Goal: Navigation & Orientation: Go to known website

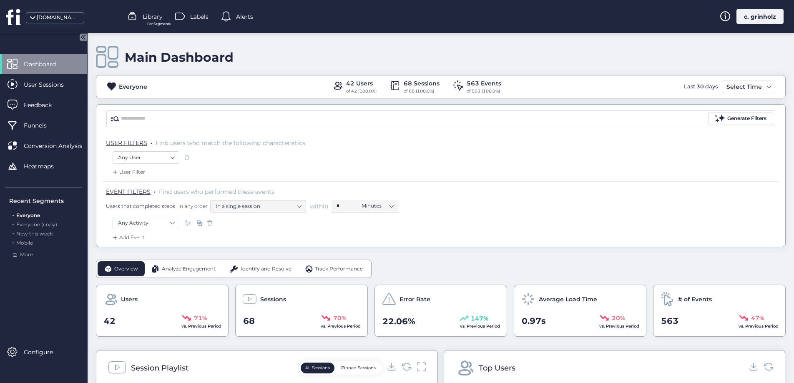
scroll to position [240, 0]
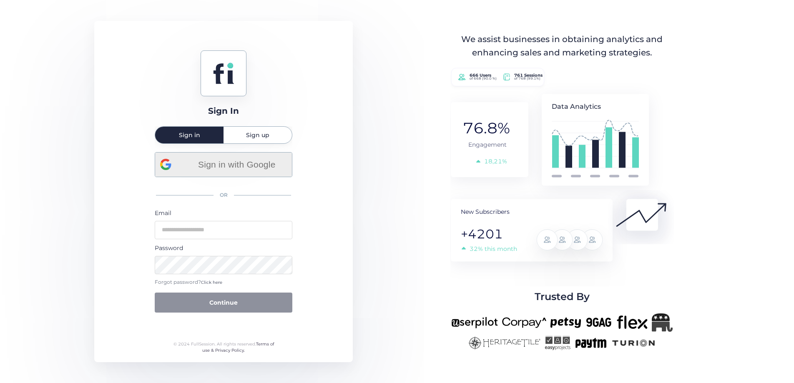
click at [236, 165] on span "Sign in with Google" at bounding box center [236, 165] width 100 height 14
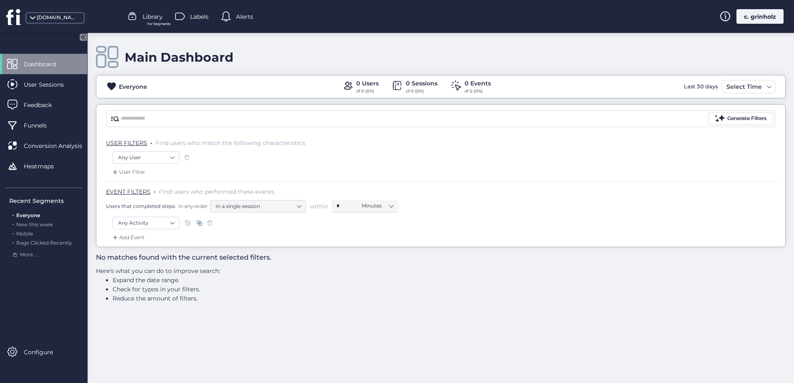
click at [60, 19] on div "moveboss.us" at bounding box center [58, 18] width 42 height 8
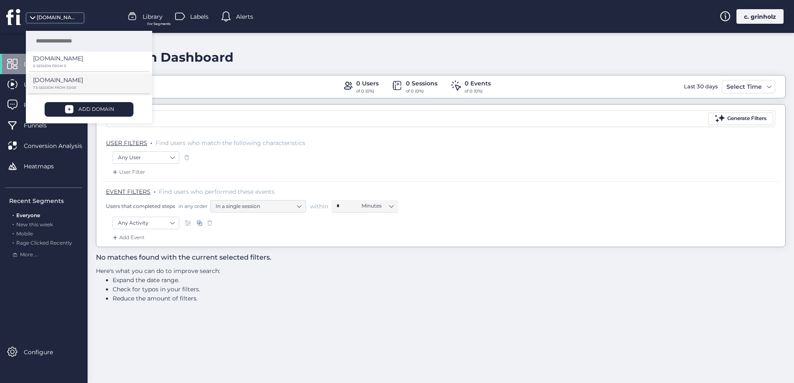
click at [56, 78] on p "[DOMAIN_NAME]" at bounding box center [58, 79] width 50 height 9
